Goal: Task Accomplishment & Management: Manage account settings

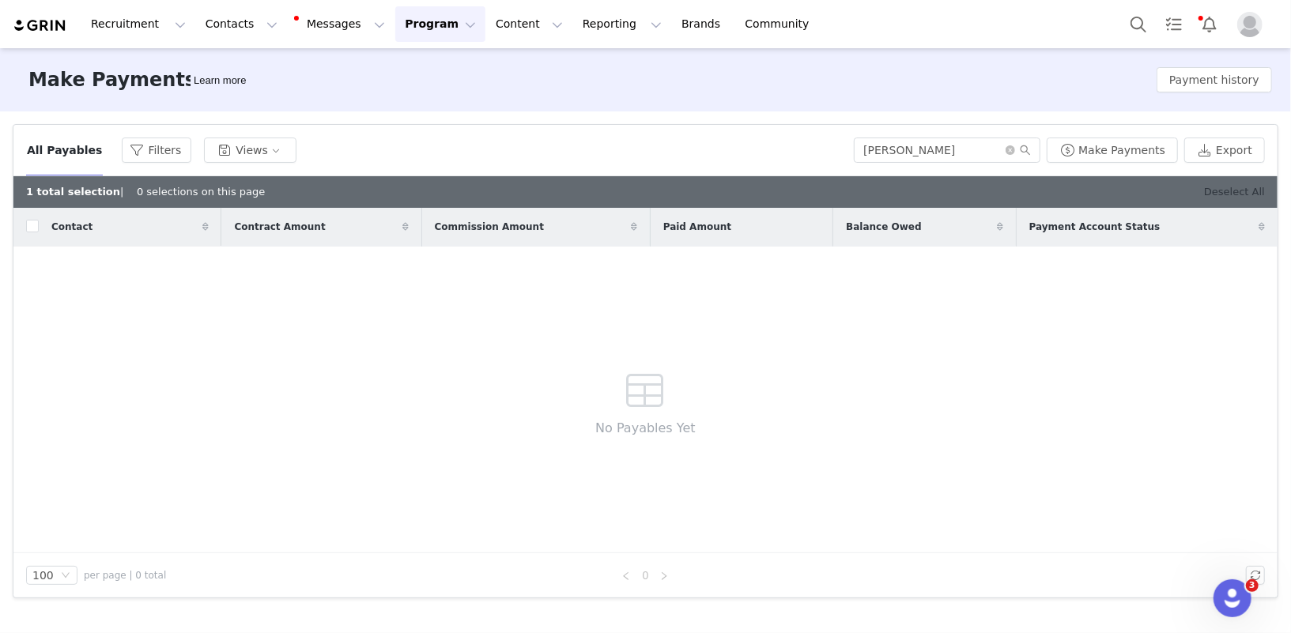
click at [1233, 192] on link "Deselect All" at bounding box center [1234, 192] width 61 height 12
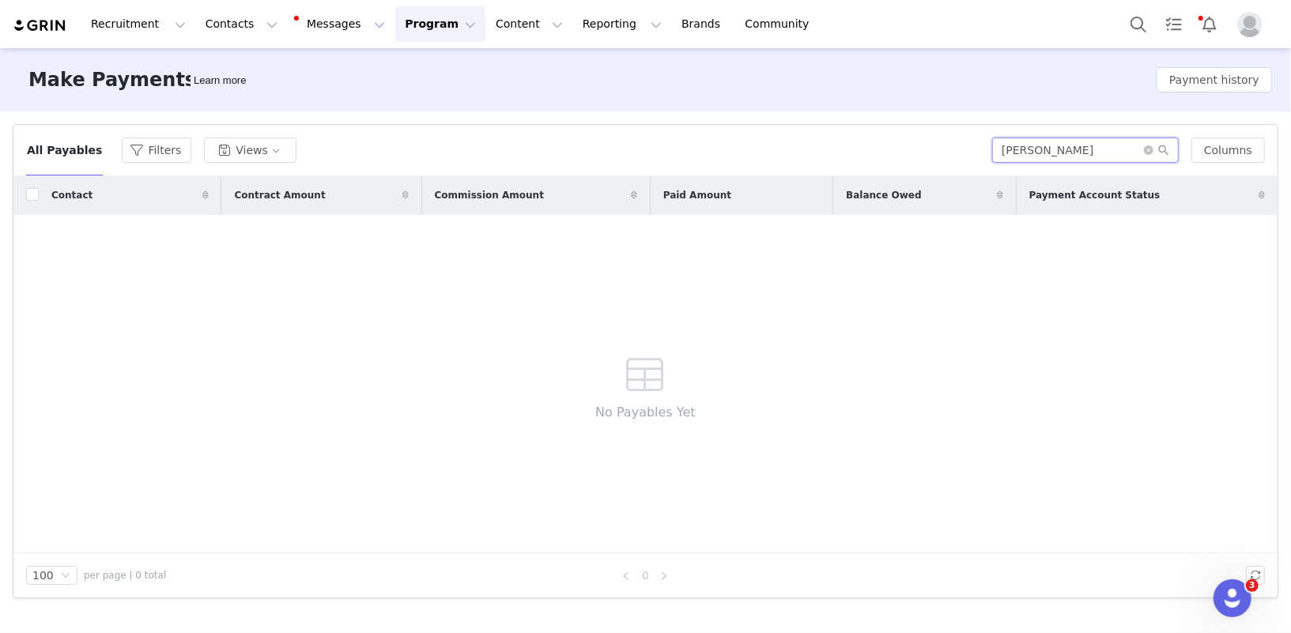
click at [1074, 143] on input "[PERSON_NAME]" at bounding box center [1085, 150] width 187 height 25
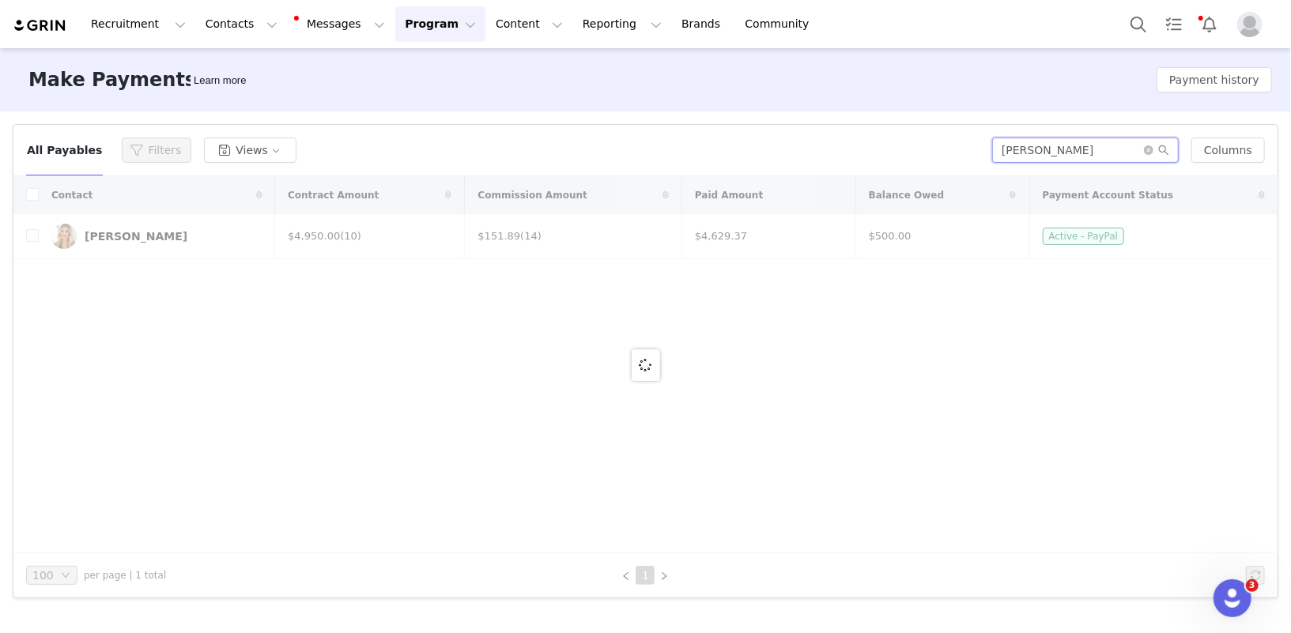
type input "[PERSON_NAME]"
click at [39, 238] on div at bounding box center [645, 364] width 1264 height 377
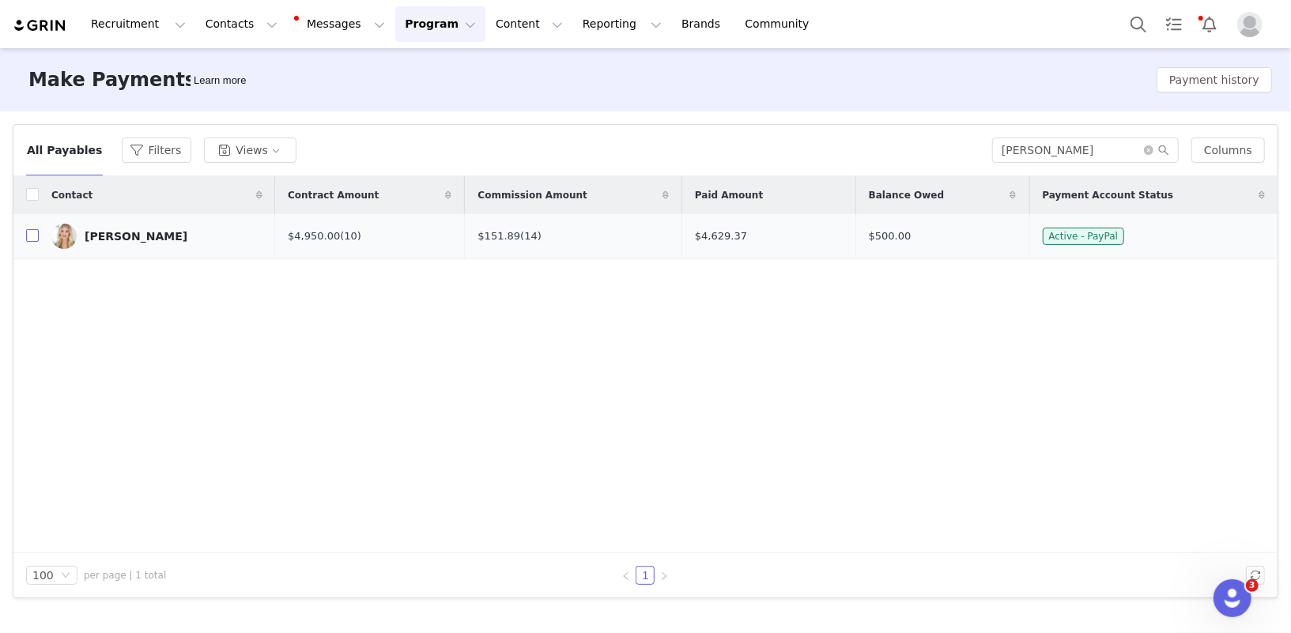
click at [28, 236] on input "checkbox" at bounding box center [32, 235] width 13 height 13
checkbox input "true"
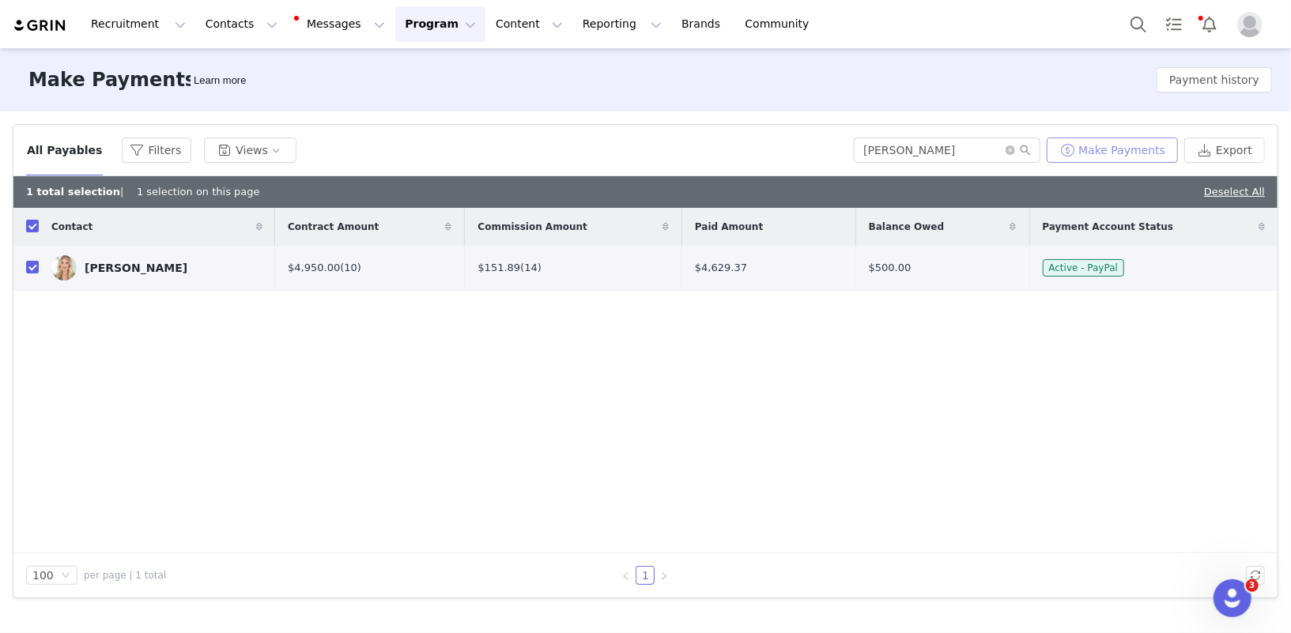
click at [1128, 153] on button "Make Payments" at bounding box center [1112, 150] width 131 height 25
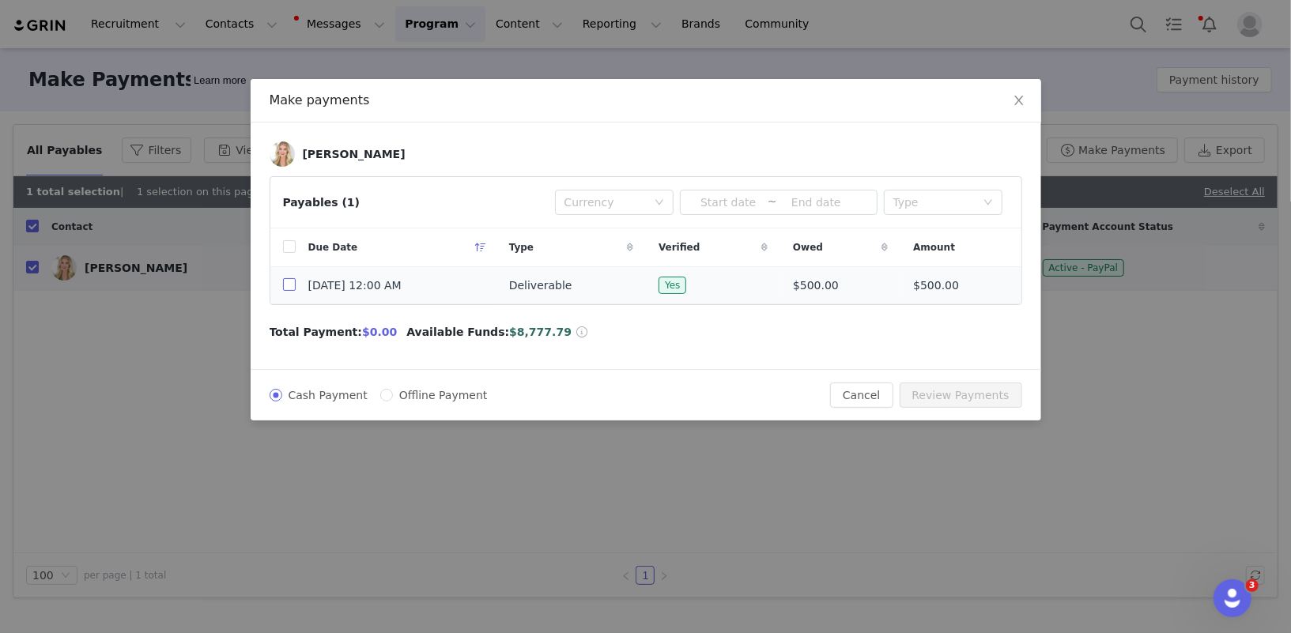
click at [290, 284] on input "checkbox" at bounding box center [289, 284] width 13 height 13
checkbox input "true"
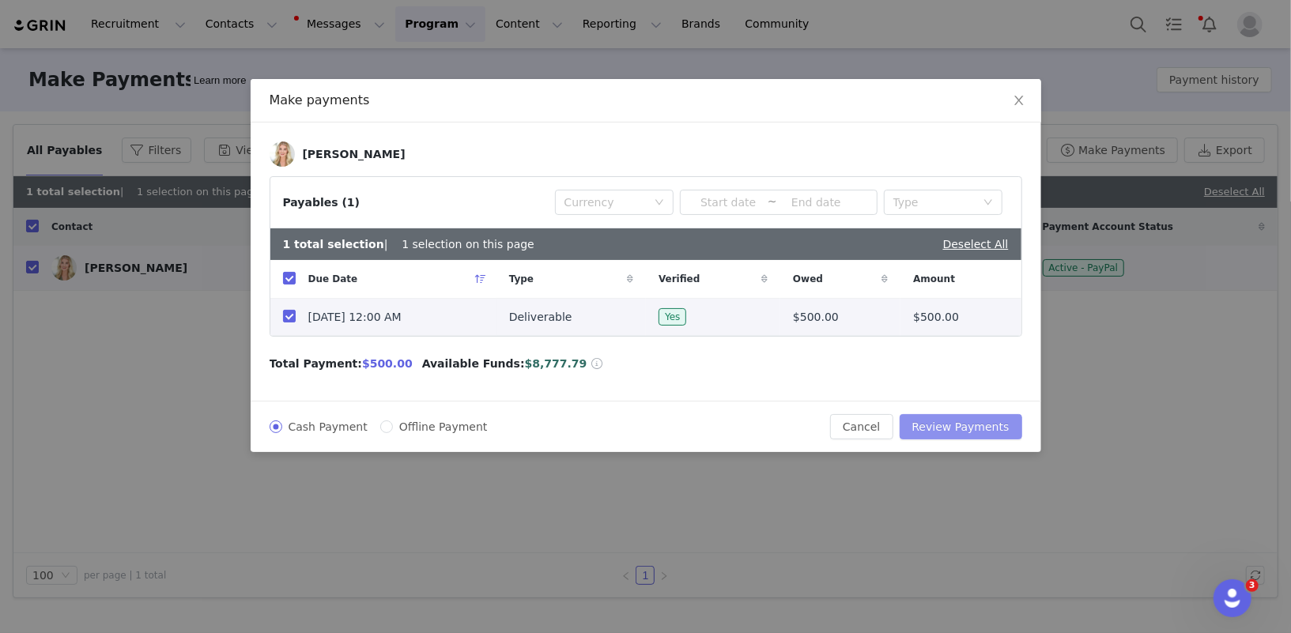
click at [959, 421] on button "Review Payments" at bounding box center [961, 426] width 123 height 25
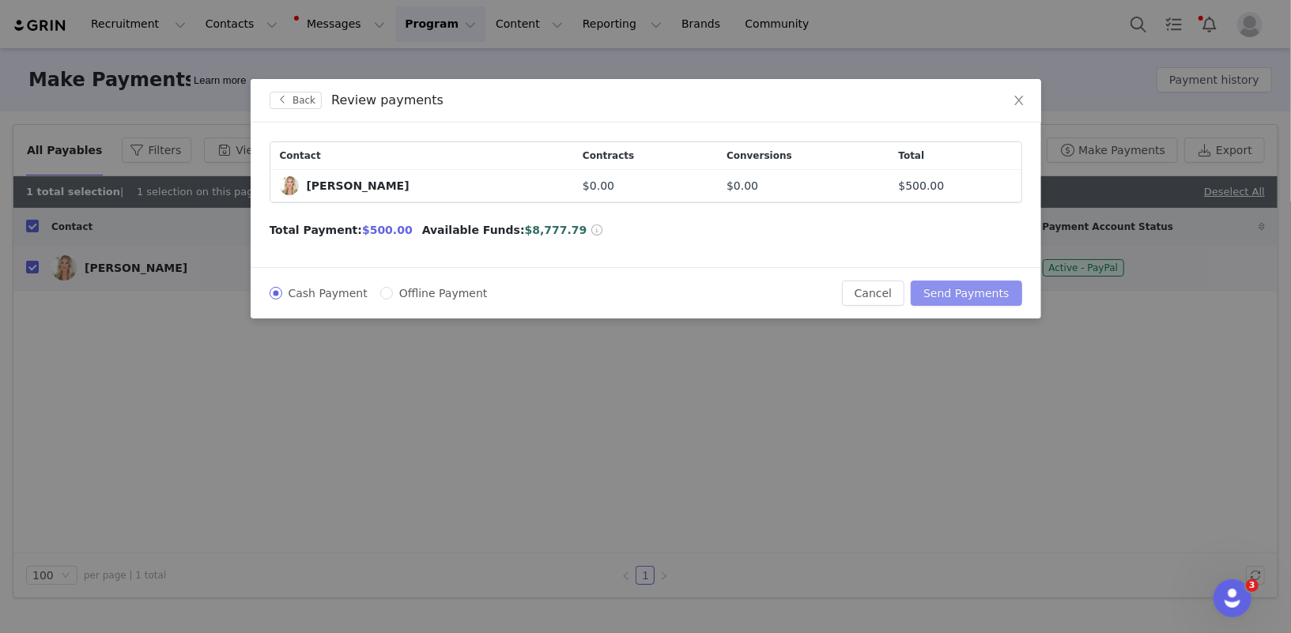
click at [969, 292] on button "Send Payments" at bounding box center [966, 293] width 111 height 25
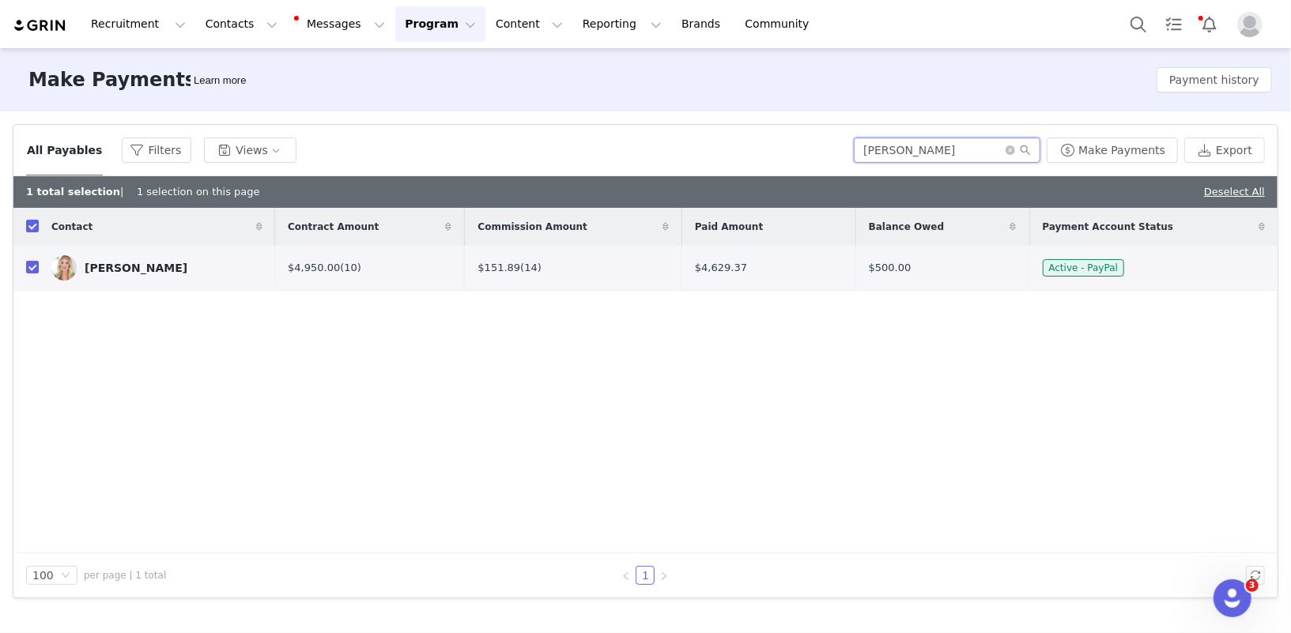
click at [925, 149] on input "[PERSON_NAME]" at bounding box center [947, 150] width 187 height 25
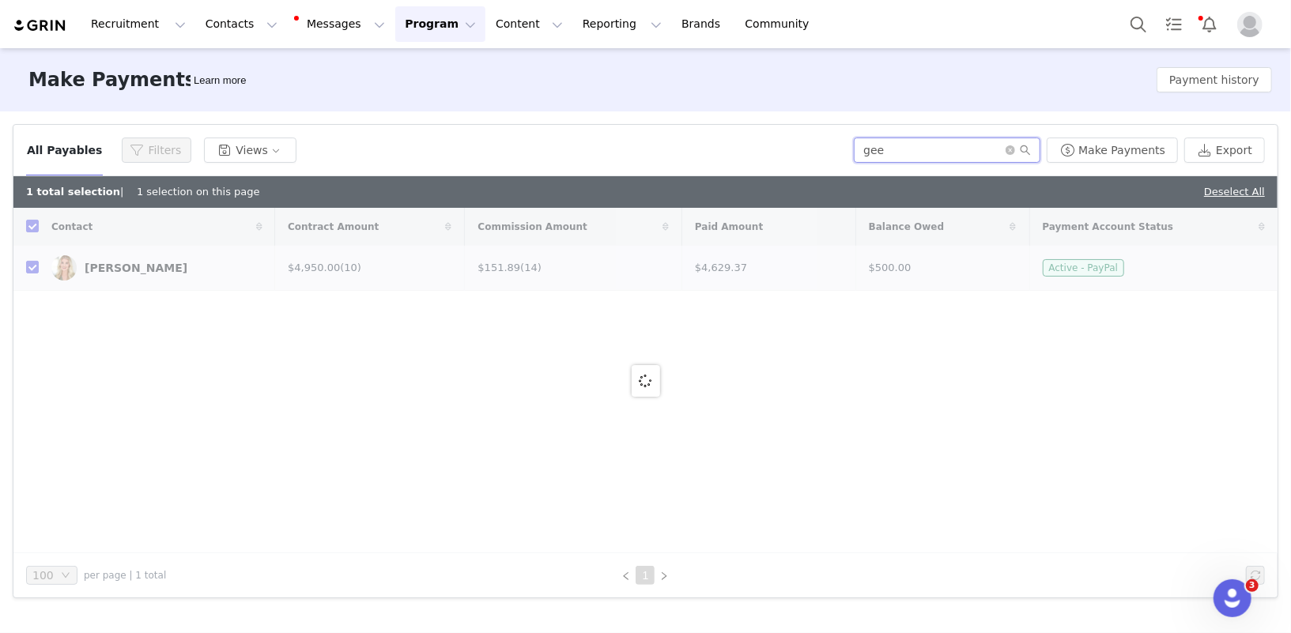
type input "gee"
checkbox input "false"
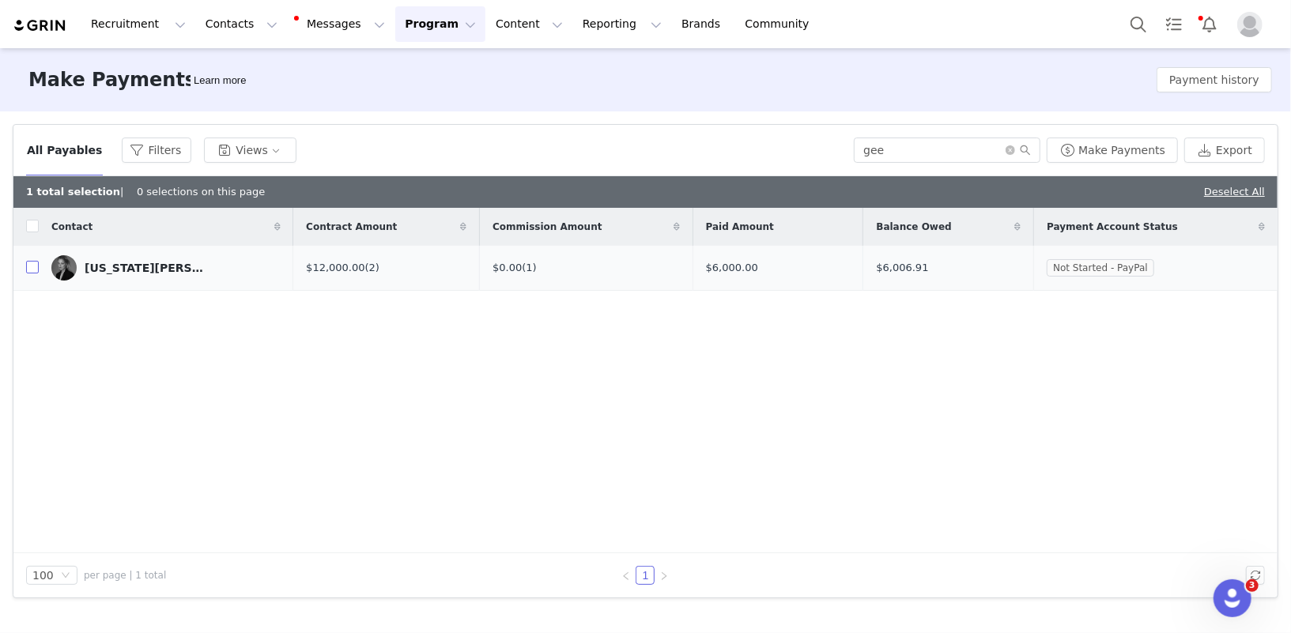
click at [27, 266] on input "checkbox" at bounding box center [32, 267] width 13 height 13
checkbox input "true"
click at [1112, 142] on button "Make Payments" at bounding box center [1112, 150] width 131 height 25
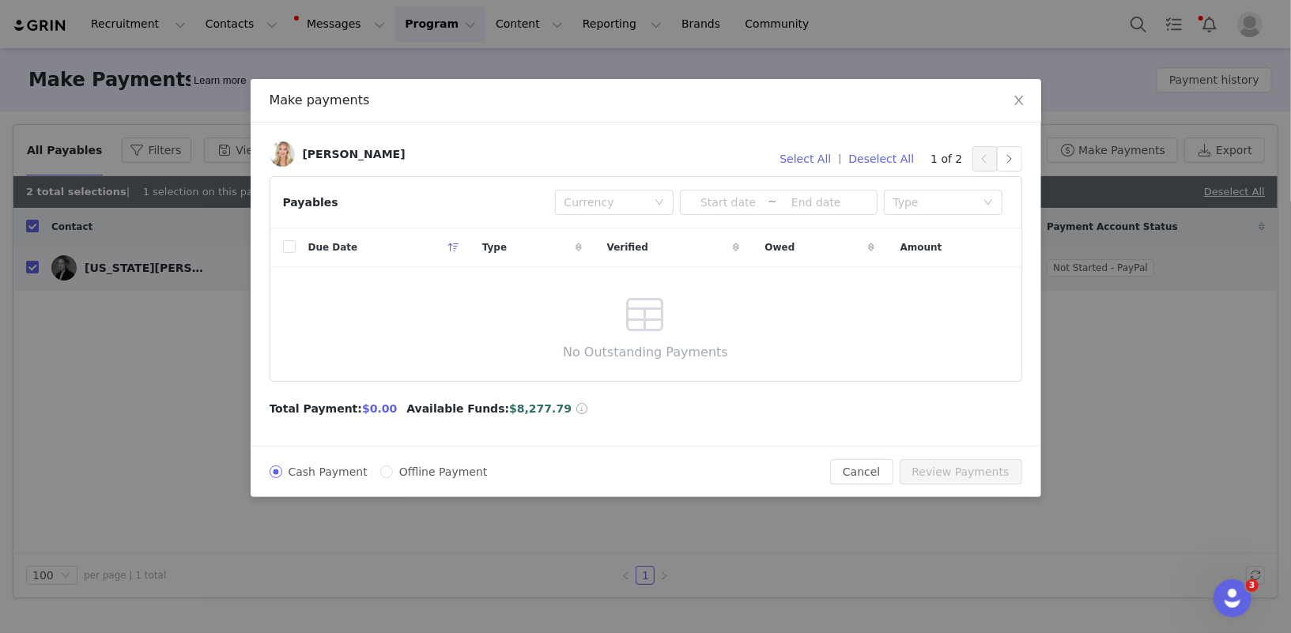
click at [459, 469] on span "Offline Payment" at bounding box center [443, 472] width 101 height 13
click at [393, 469] on input "Offline Payment" at bounding box center [386, 472] width 13 height 13
radio input "true"
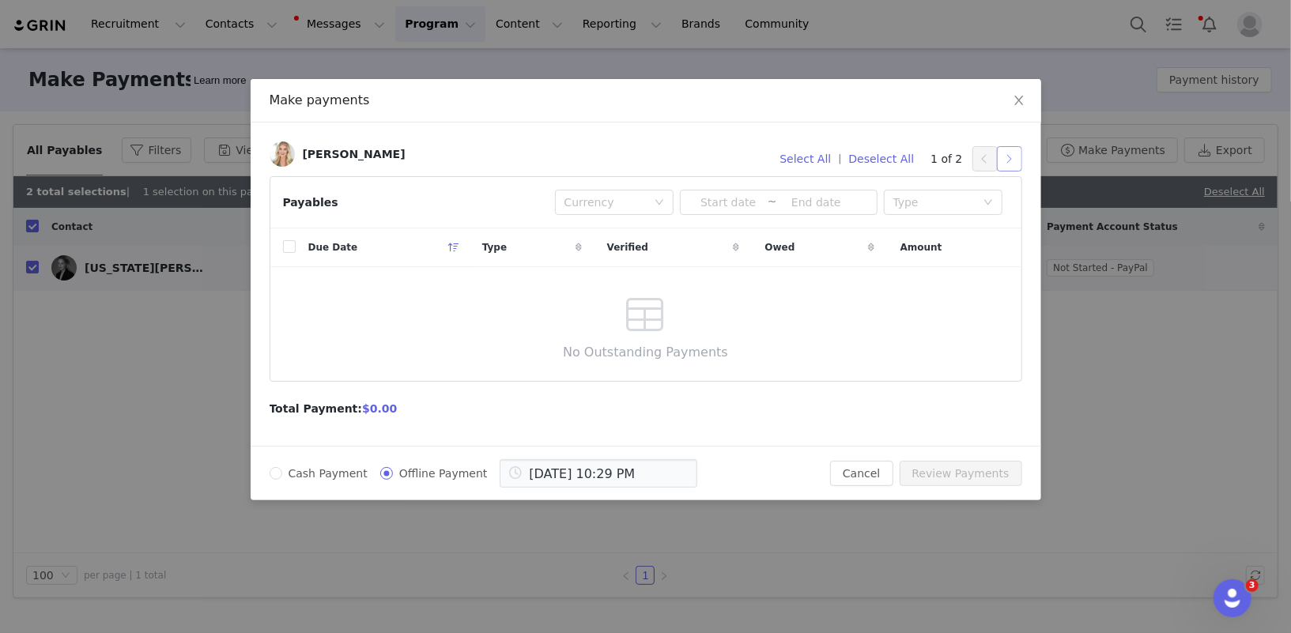
click at [1016, 161] on button "button" at bounding box center [1009, 158] width 25 height 25
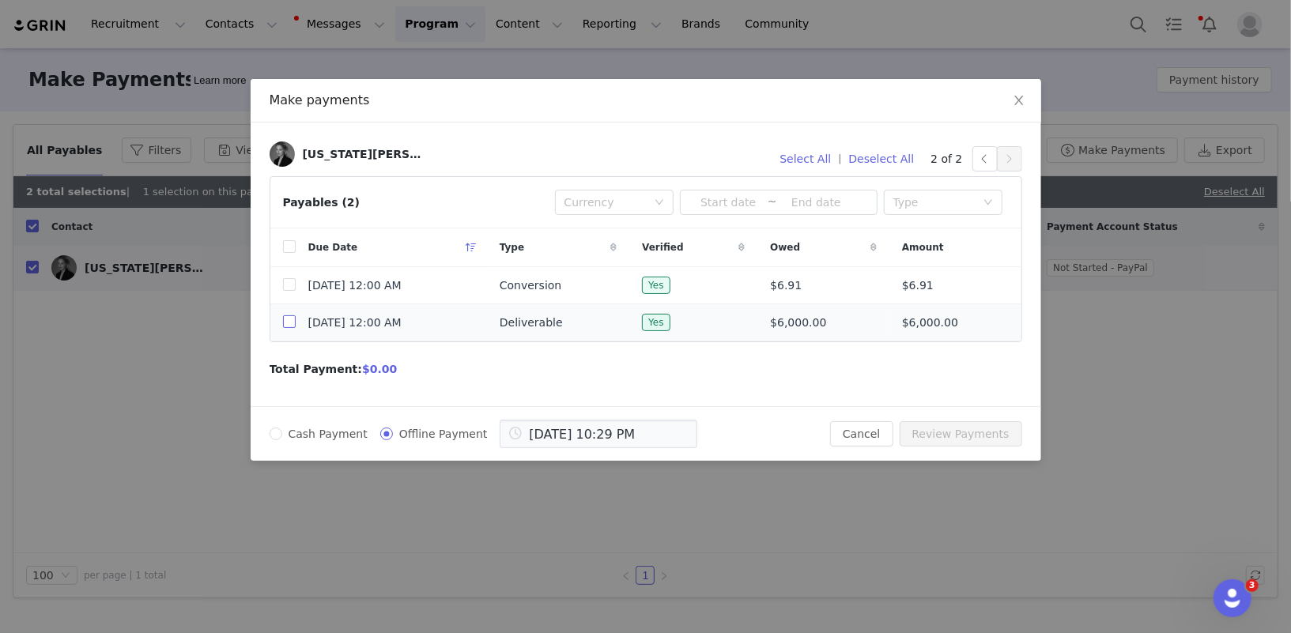
click at [290, 321] on input "checkbox" at bounding box center [289, 321] width 13 height 13
checkbox input "true"
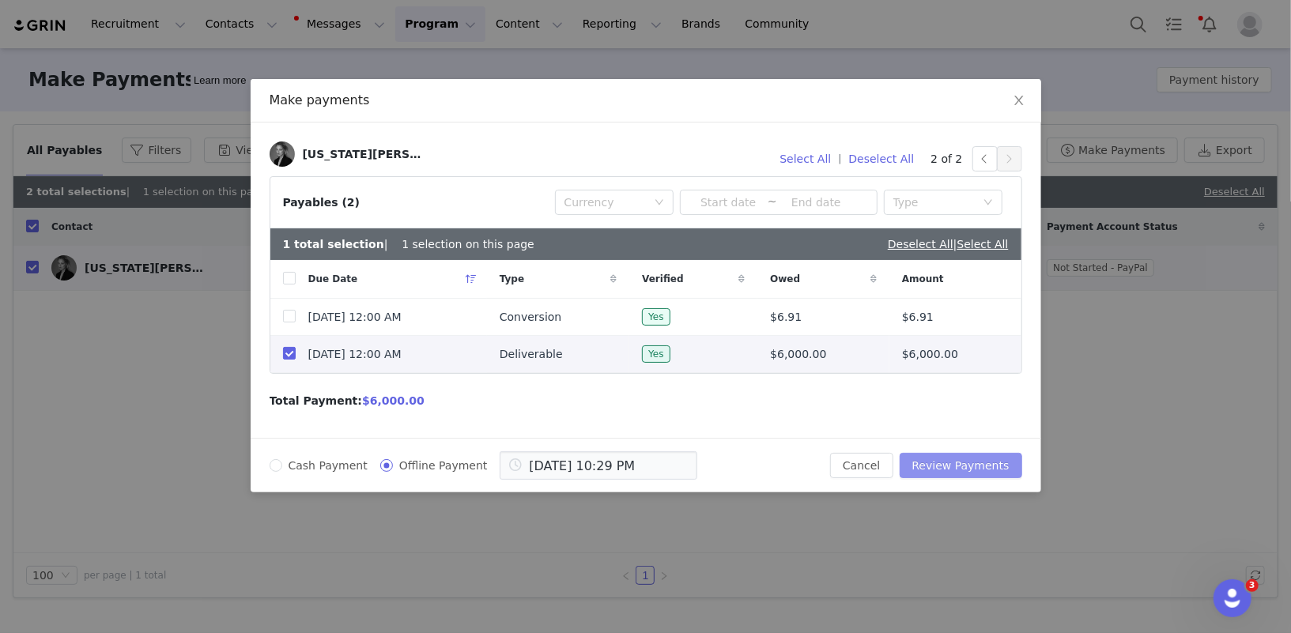
click at [954, 462] on button "Review Payments" at bounding box center [961, 465] width 123 height 25
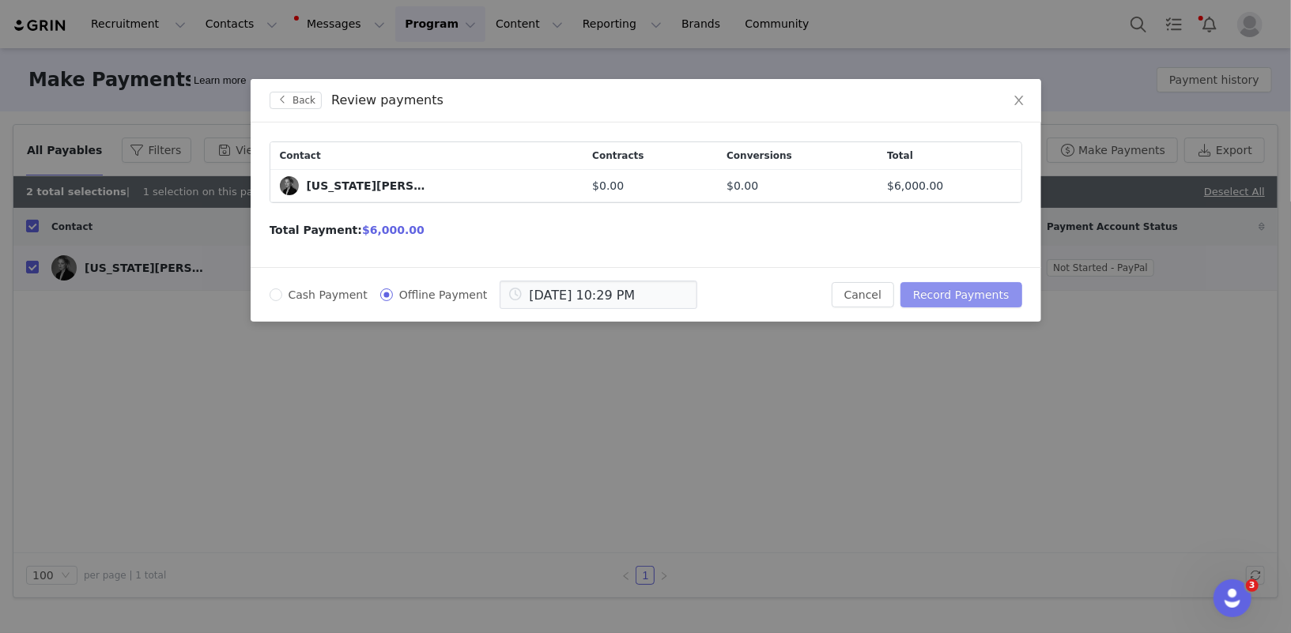
click at [964, 297] on button "Record Payments" at bounding box center [960, 294] width 121 height 25
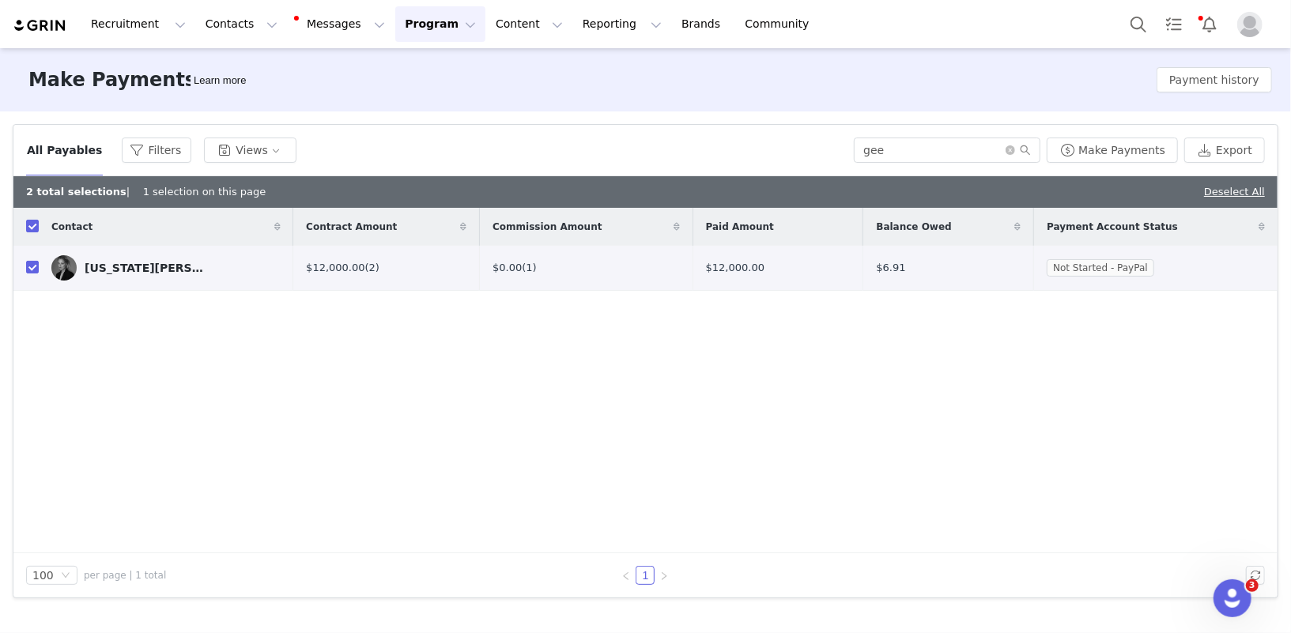
click at [124, 267] on div "[US_STATE][PERSON_NAME]" at bounding box center [144, 268] width 119 height 13
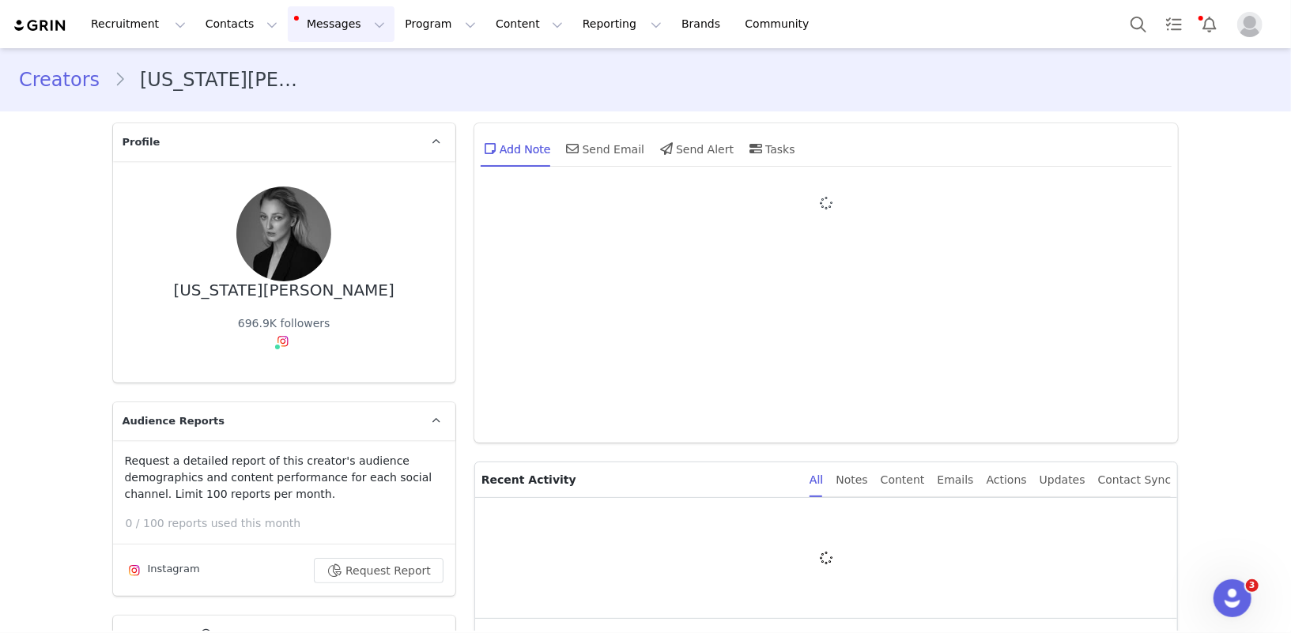
type input "+1 ([GEOGRAPHIC_DATA])"
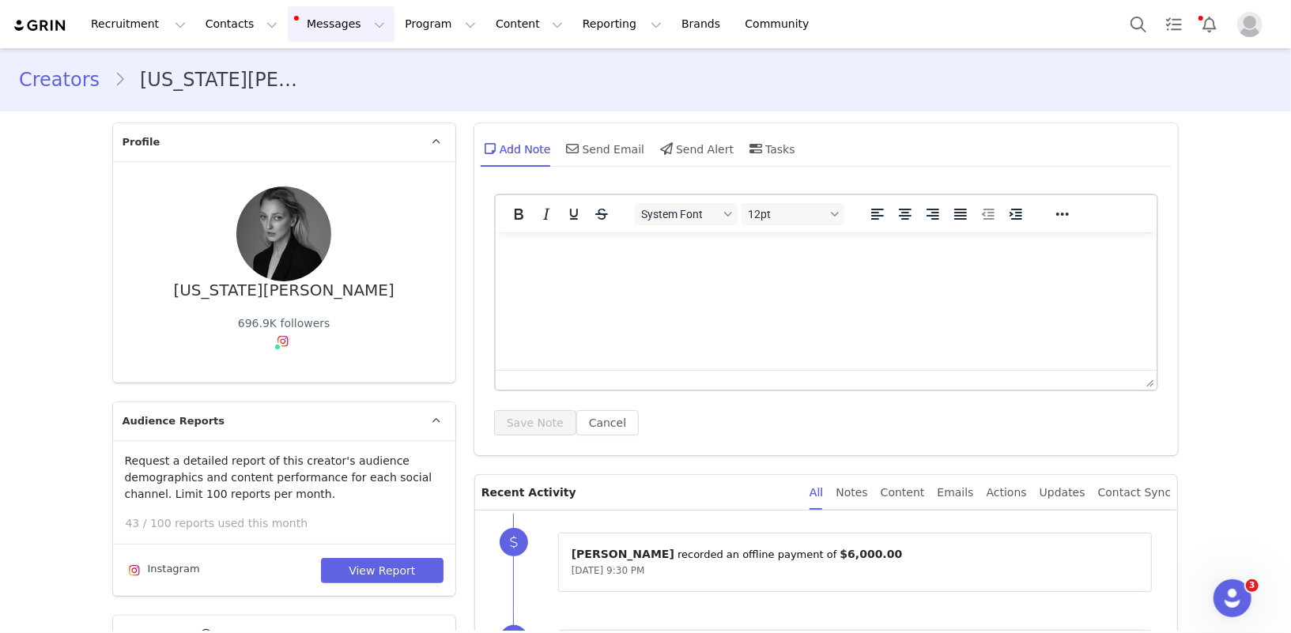
click at [332, 37] on button "Messages Messages" at bounding box center [341, 24] width 107 height 36
click at [306, 95] on p "Inbox" at bounding box center [298, 99] width 30 height 17
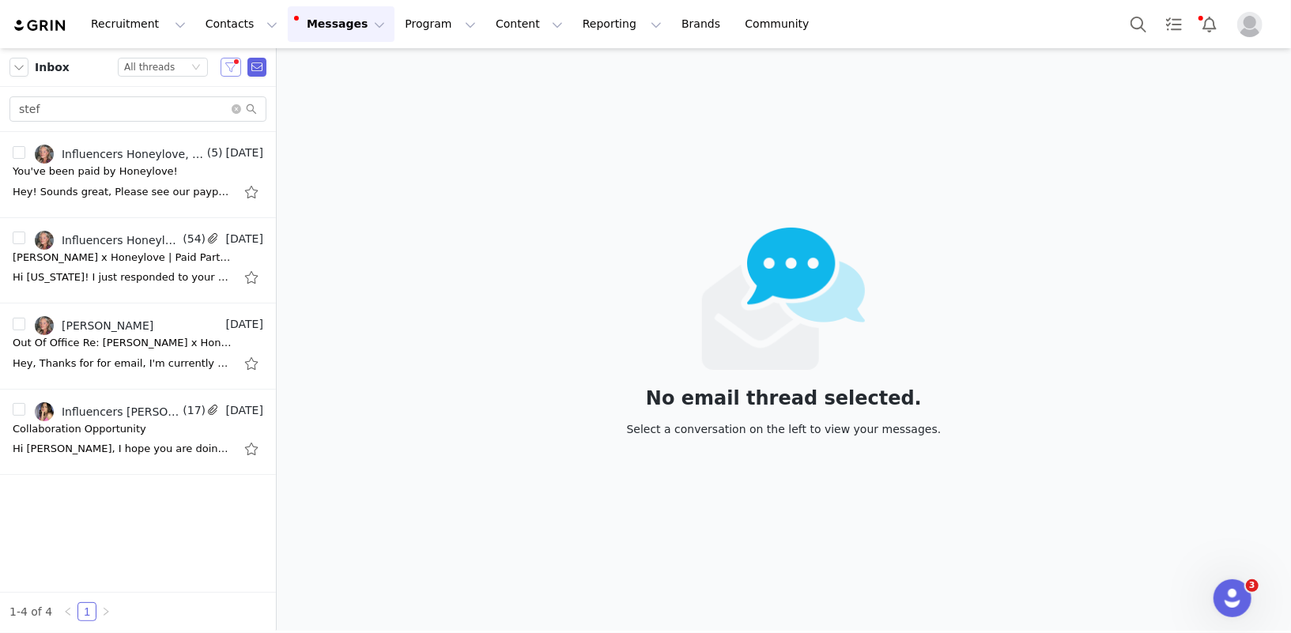
click at [232, 66] on button "button" at bounding box center [231, 67] width 21 height 19
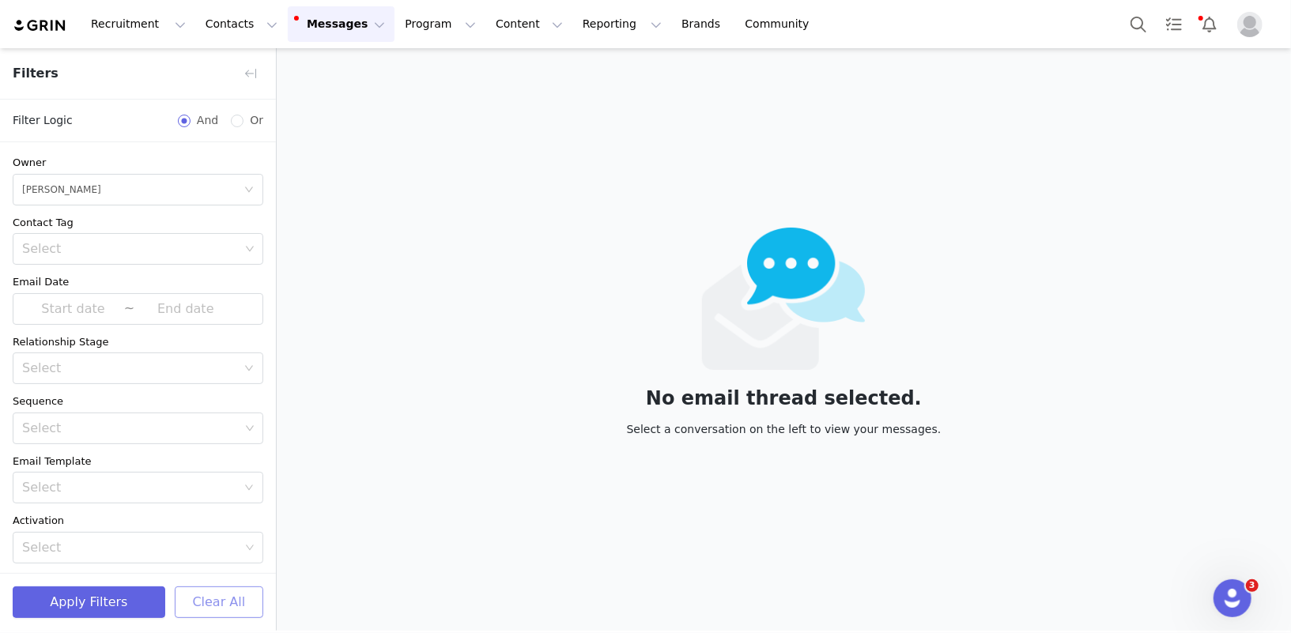
click at [206, 606] on button "Clear All" at bounding box center [219, 603] width 89 height 32
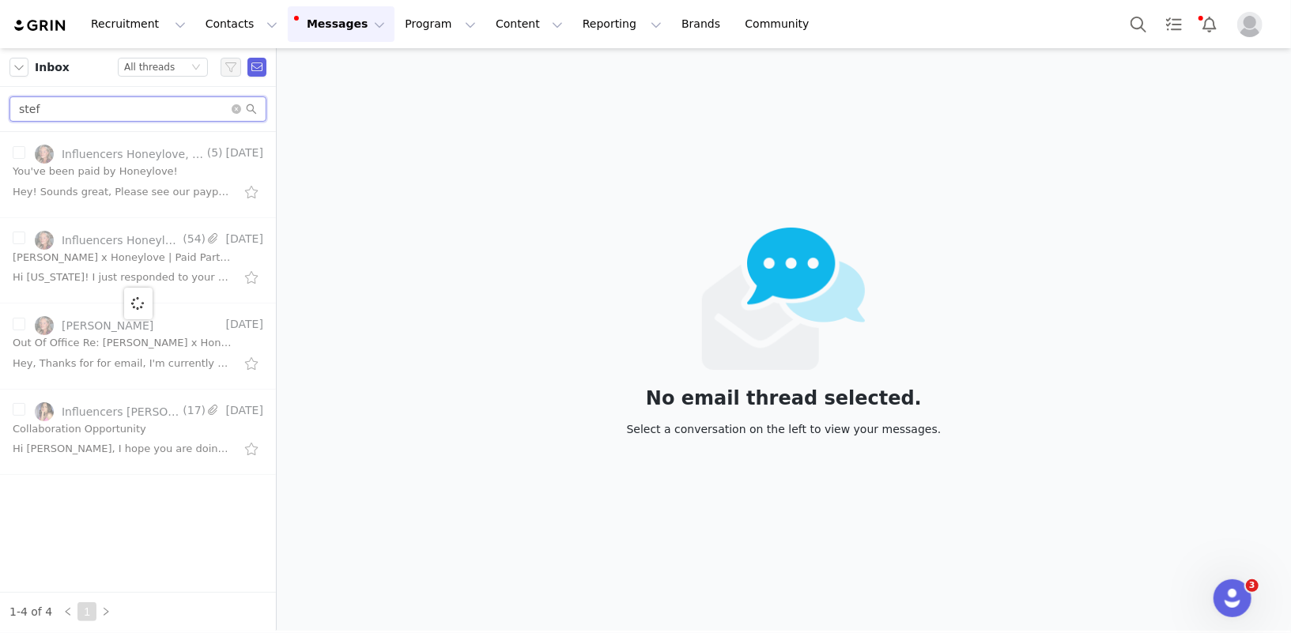
click at [83, 107] on input "stef" at bounding box center [137, 108] width 257 height 25
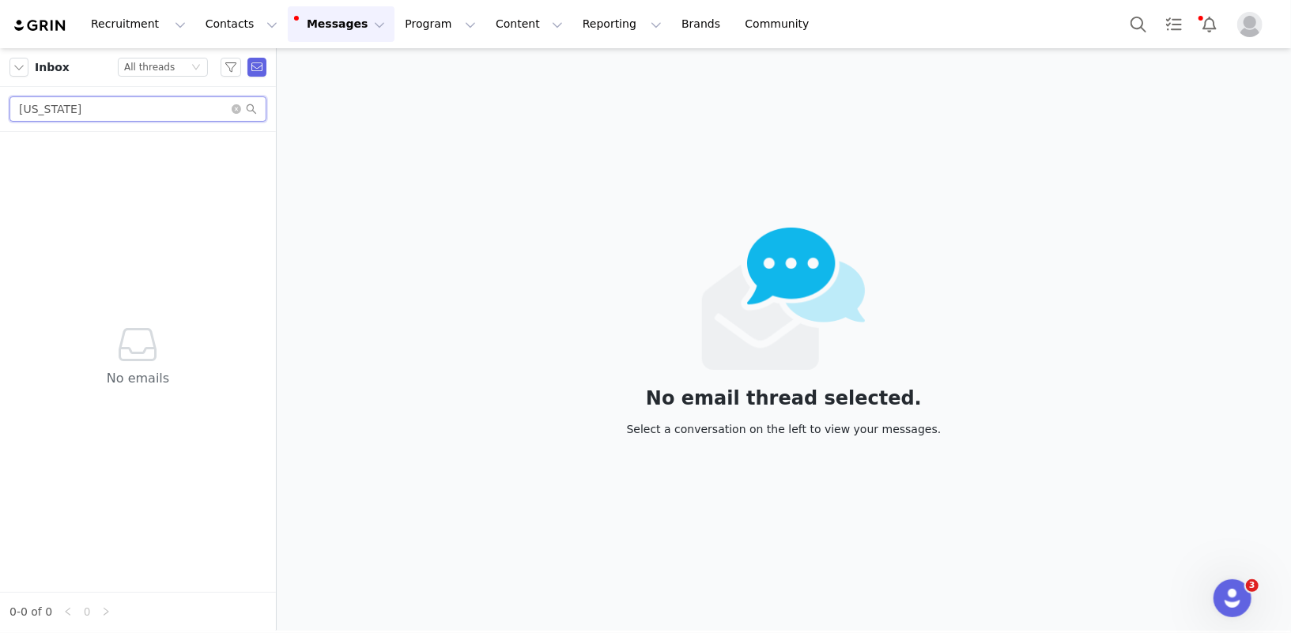
type input "[US_STATE]"
click at [233, 109] on icon "icon: close-circle" at bounding box center [236, 108] width 9 height 9
